Goal: Task Accomplishment & Management: Manage account settings

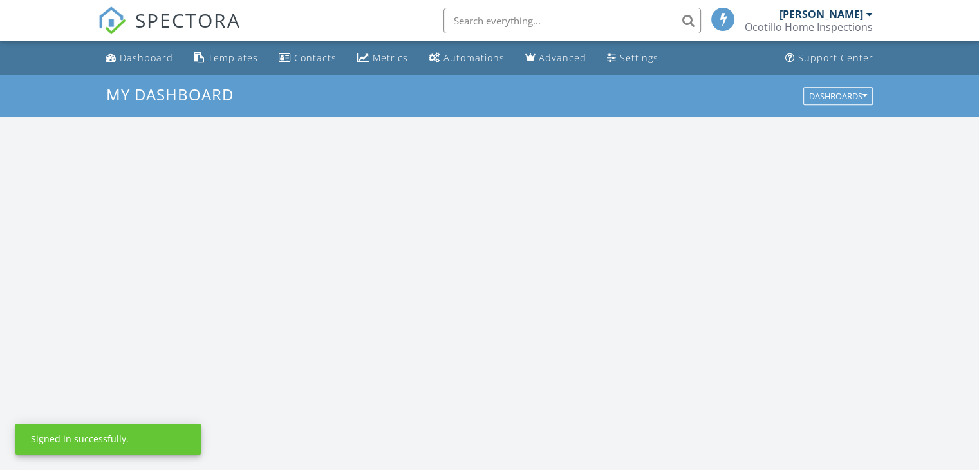
scroll to position [1191, 999]
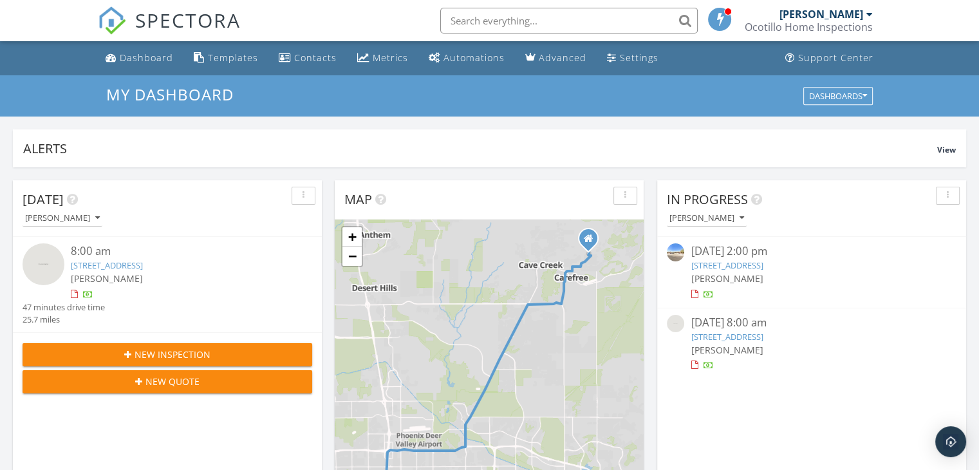
click at [729, 335] on link "[STREET_ADDRESS]" at bounding box center [726, 337] width 72 height 12
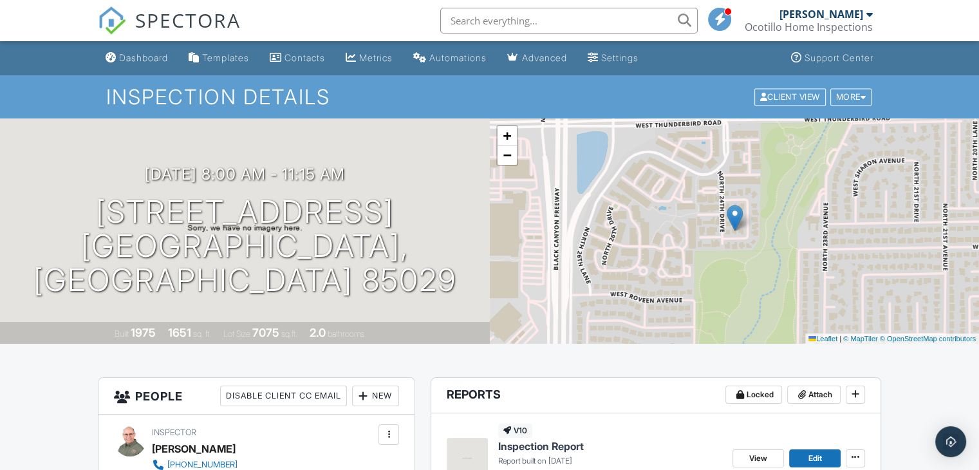
click at [814, 28] on div "Ocotillo Home Inspections" at bounding box center [808, 27] width 128 height 13
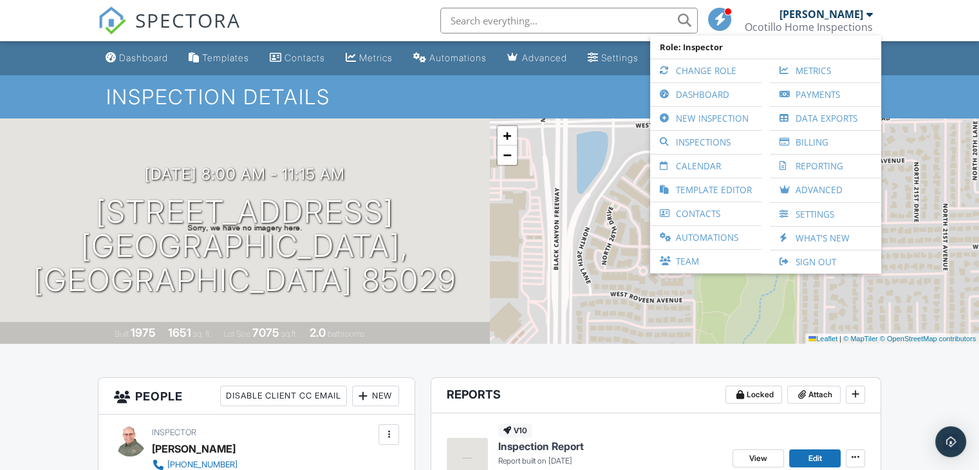
click at [798, 258] on link "Sign Out" at bounding box center [825, 261] width 98 height 23
